Goal: Task Accomplishment & Management: Manage account settings

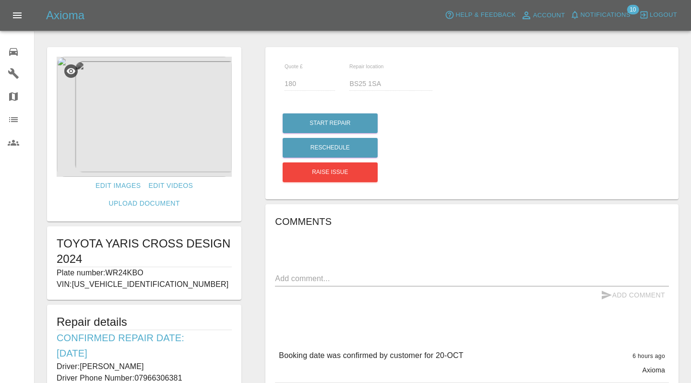
scroll to position [164, 0]
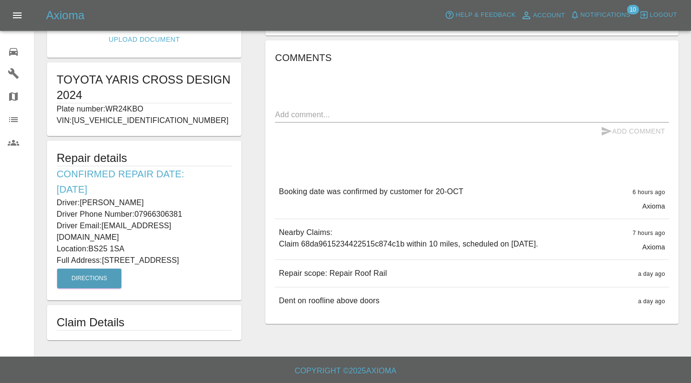
click at [16, 51] on icon at bounding box center [13, 52] width 9 height 8
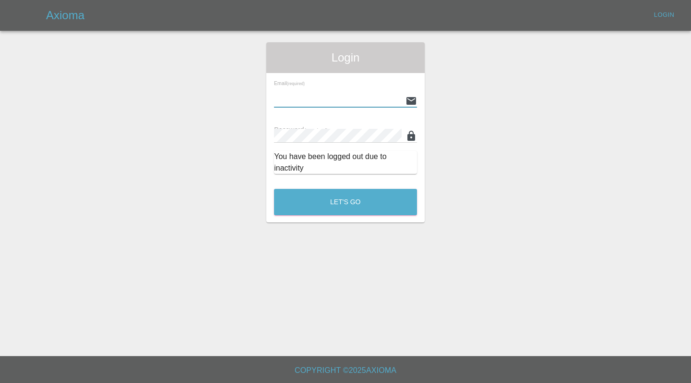
type input "[EMAIL_ADDRESS][DOMAIN_NAME]"
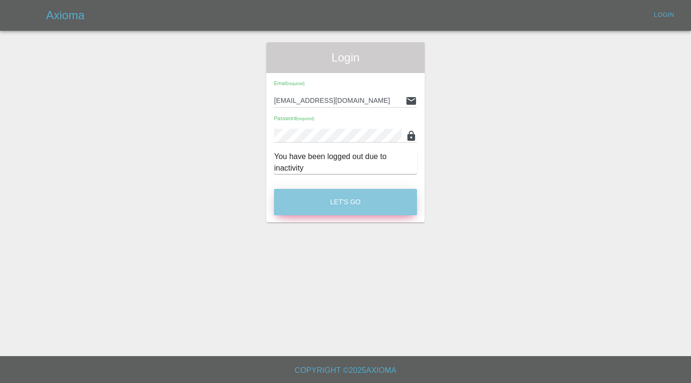
click at [335, 208] on button "Let's Go" at bounding box center [345, 202] width 143 height 26
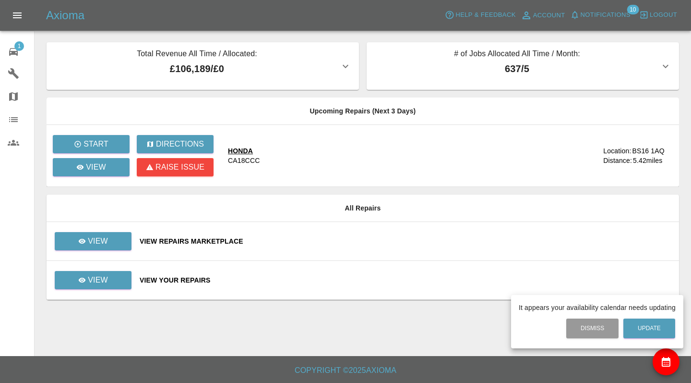
click at [403, 239] on div at bounding box center [345, 191] width 691 height 383
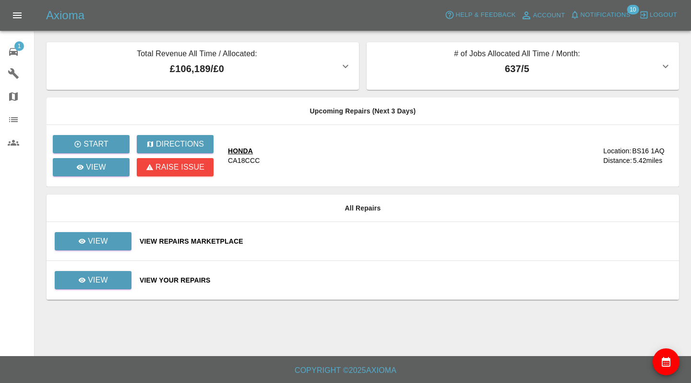
click at [391, 238] on div "View Repairs Marketplace" at bounding box center [406, 241] width 532 height 10
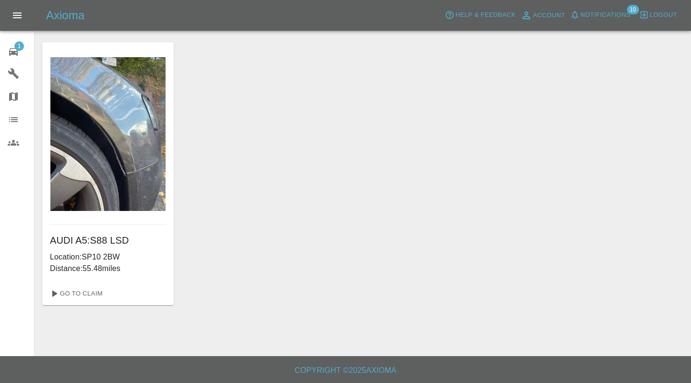
click at [12, 44] on div "1" at bounding box center [21, 51] width 27 height 14
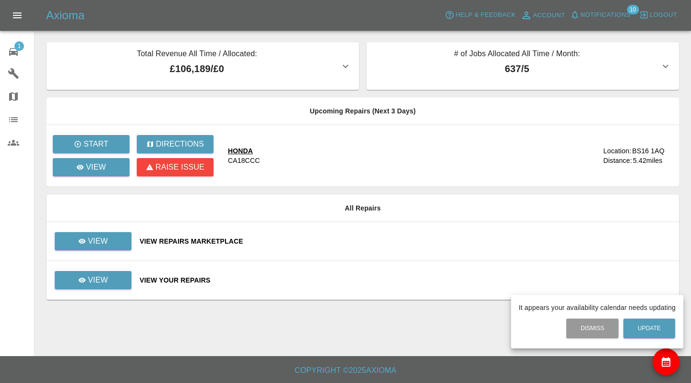
click at [107, 284] on div at bounding box center [345, 191] width 691 height 383
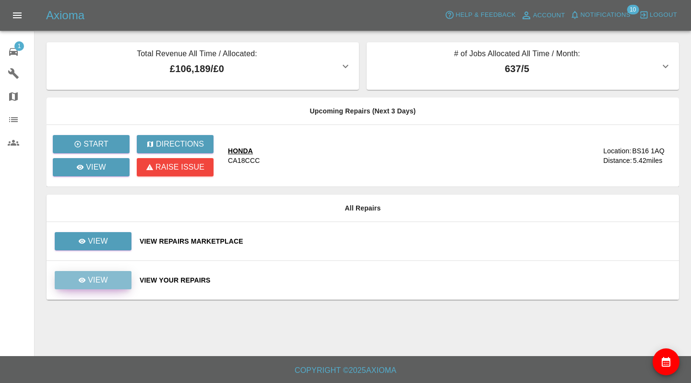
click at [112, 281] on link "View" at bounding box center [93, 280] width 77 height 18
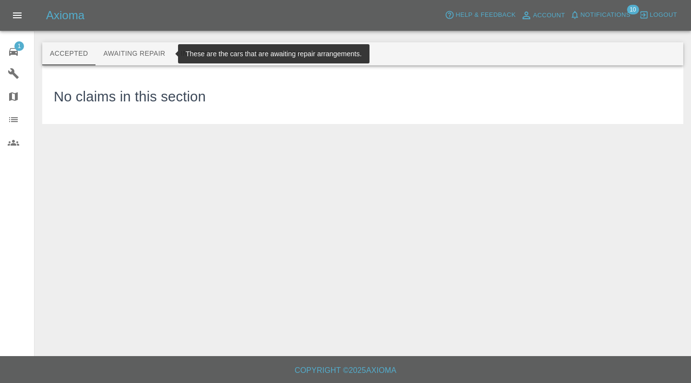
click at [138, 60] on button "Awaiting Repair" at bounding box center [134, 53] width 77 height 23
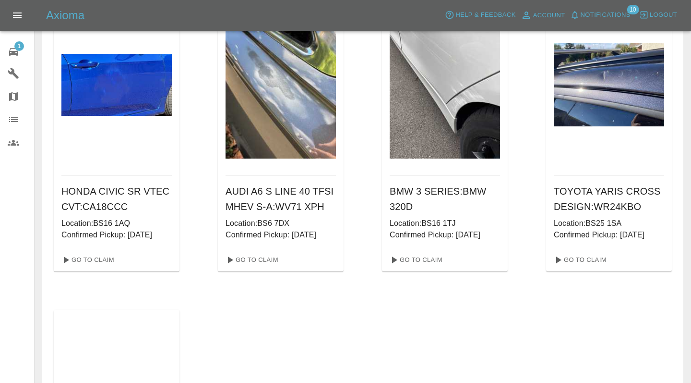
scroll to position [91, 0]
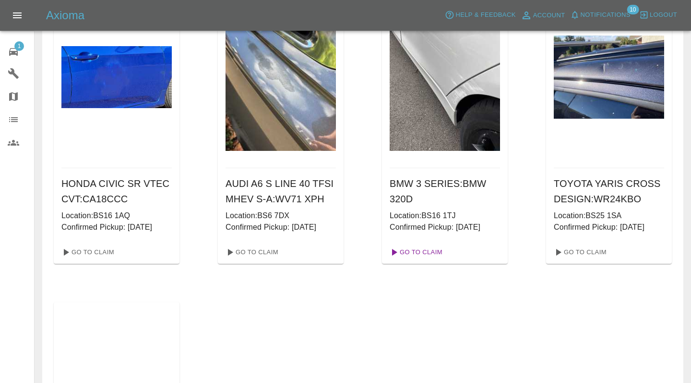
click at [426, 257] on link "Go To Claim" at bounding box center [415, 251] width 59 height 15
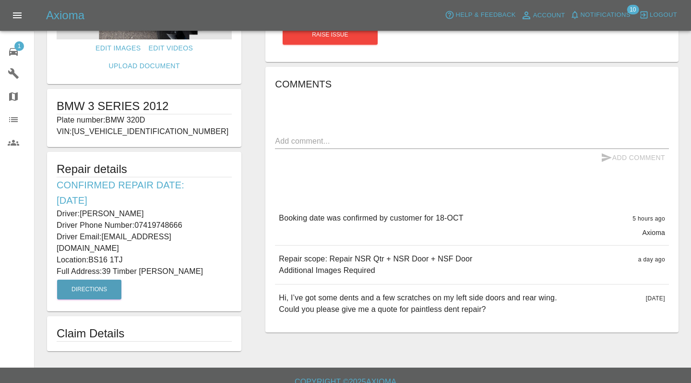
scroll to position [137, 0]
click at [16, 55] on icon at bounding box center [14, 52] width 12 height 12
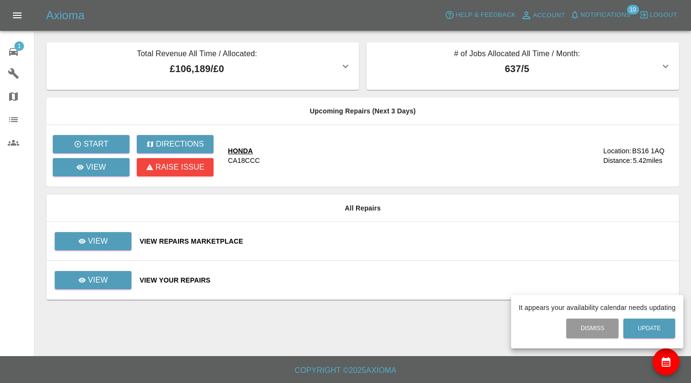
click at [101, 271] on div at bounding box center [345, 191] width 691 height 383
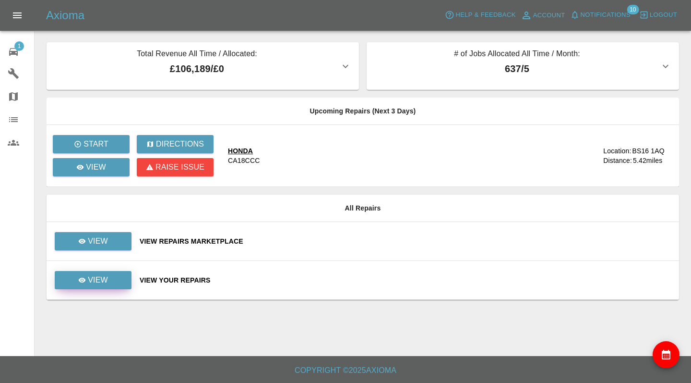
click at [100, 278] on p "View" at bounding box center [98, 280] width 20 height 12
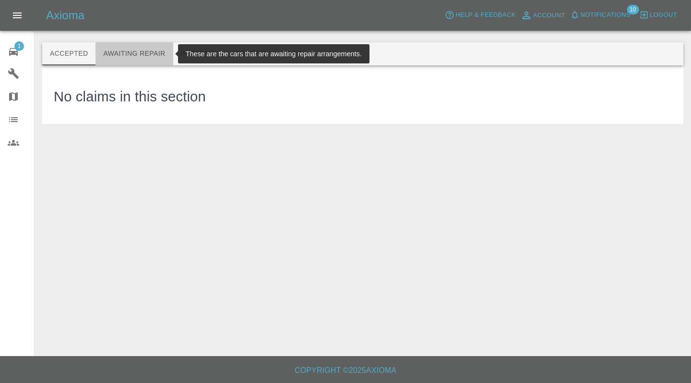
click at [138, 57] on button "Awaiting Repair" at bounding box center [134, 53] width 77 height 23
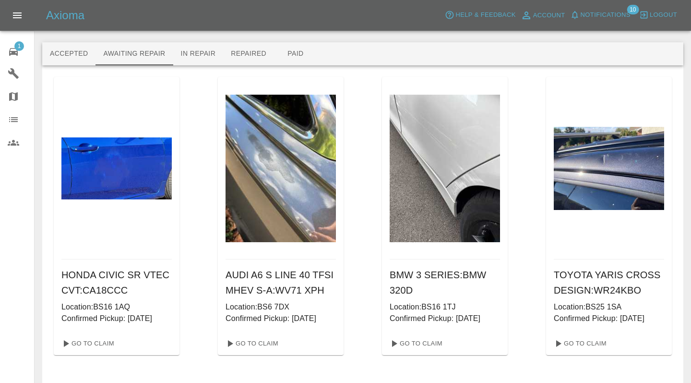
click at [533, 187] on div "HONDA CIVIC SR VTEC CVT : CA18CCC Location: BS16 1AQ Confirmed Pickup: 09/10/20…" at bounding box center [363, 382] width 618 height 610
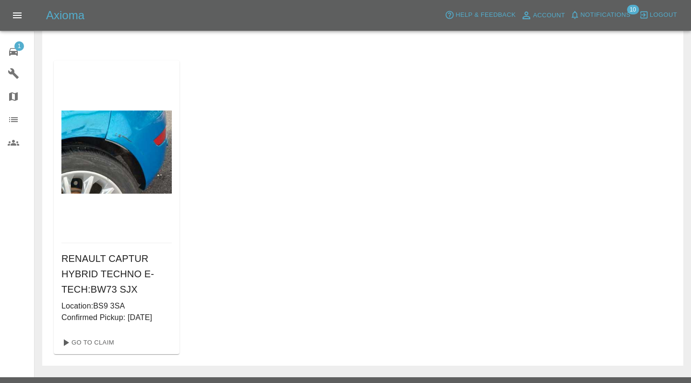
scroll to position [354, 0]
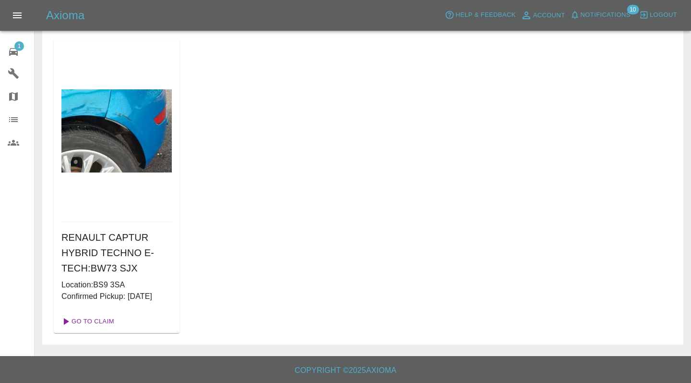
click at [92, 316] on link "Go To Claim" at bounding box center [87, 320] width 59 height 15
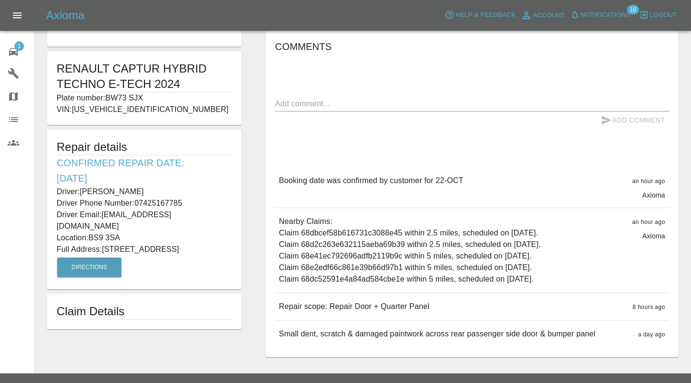
scroll to position [191, 0]
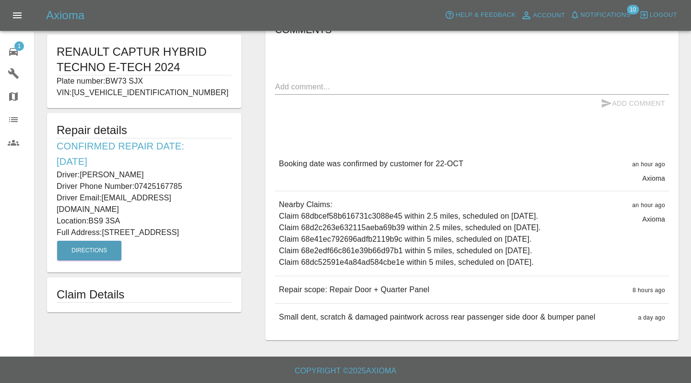
click at [19, 58] on link "1 Repair home" at bounding box center [17, 50] width 34 height 23
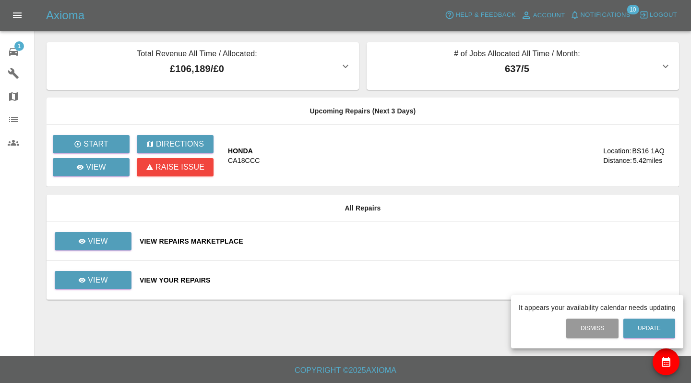
click at [118, 283] on div at bounding box center [345, 191] width 691 height 383
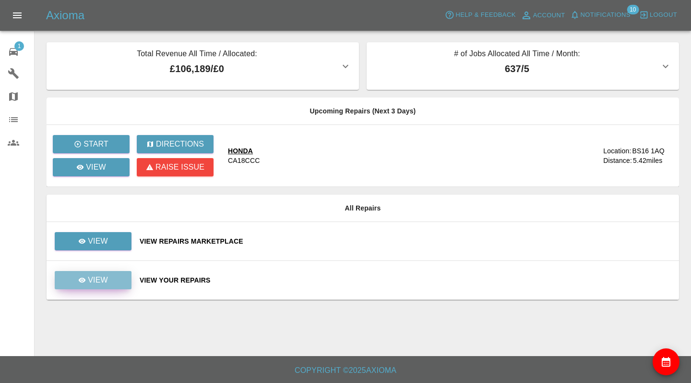
click at [76, 276] on link "View" at bounding box center [93, 280] width 77 height 18
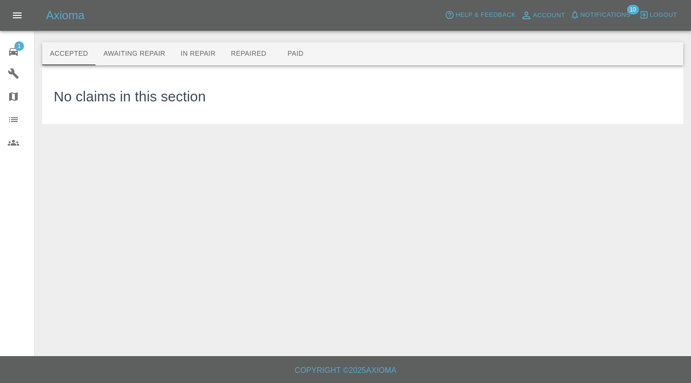
drag, startPoint x: 76, startPoint y: 276, endPoint x: 99, endPoint y: 122, distance: 156.3
click at [99, 132] on main "Accepted Awaiting Repair In Repair Repaired Paid No claims in this section" at bounding box center [345, 178] width 691 height 356
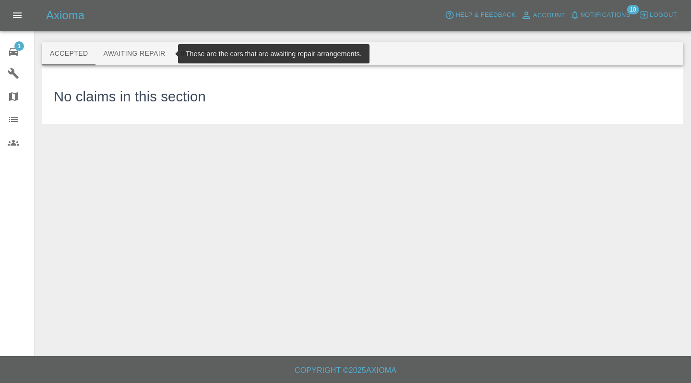
click at [120, 54] on button "Awaiting Repair" at bounding box center [134, 53] width 77 height 23
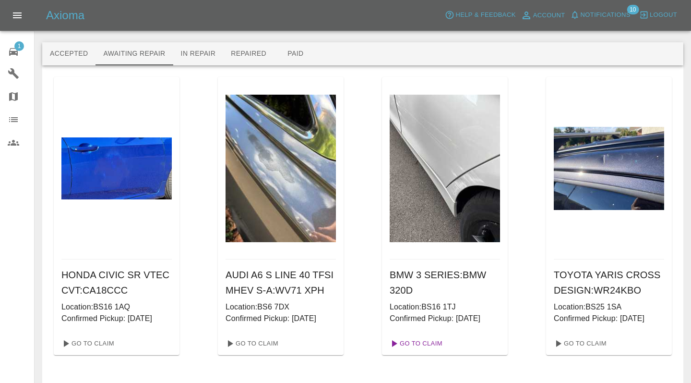
click at [419, 339] on link "Go To Claim" at bounding box center [415, 342] width 59 height 15
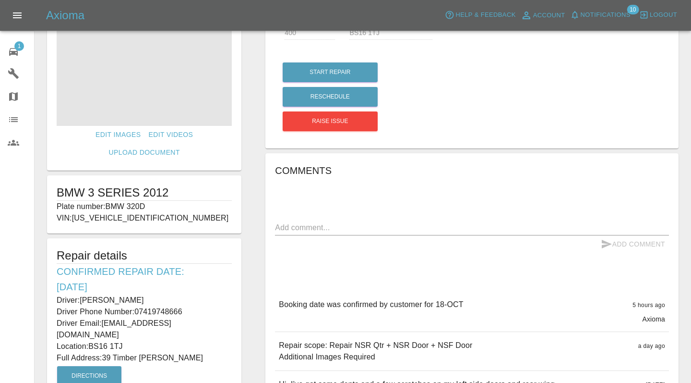
scroll to position [66, 0]
